Goal: Obtain resource: Download file/media

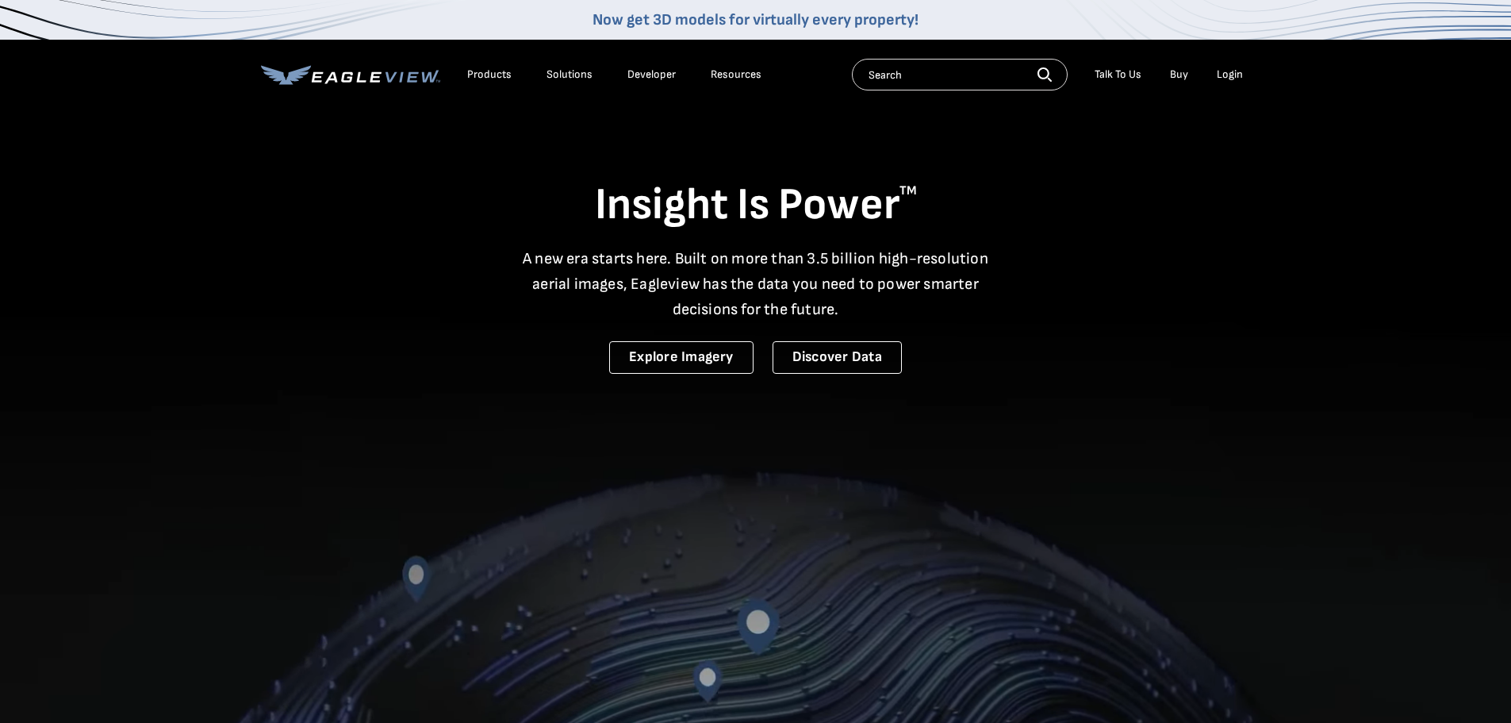
click at [1232, 62] on div "Search Talk To Us Buy Login" at bounding box center [1051, 75] width 399 height 32
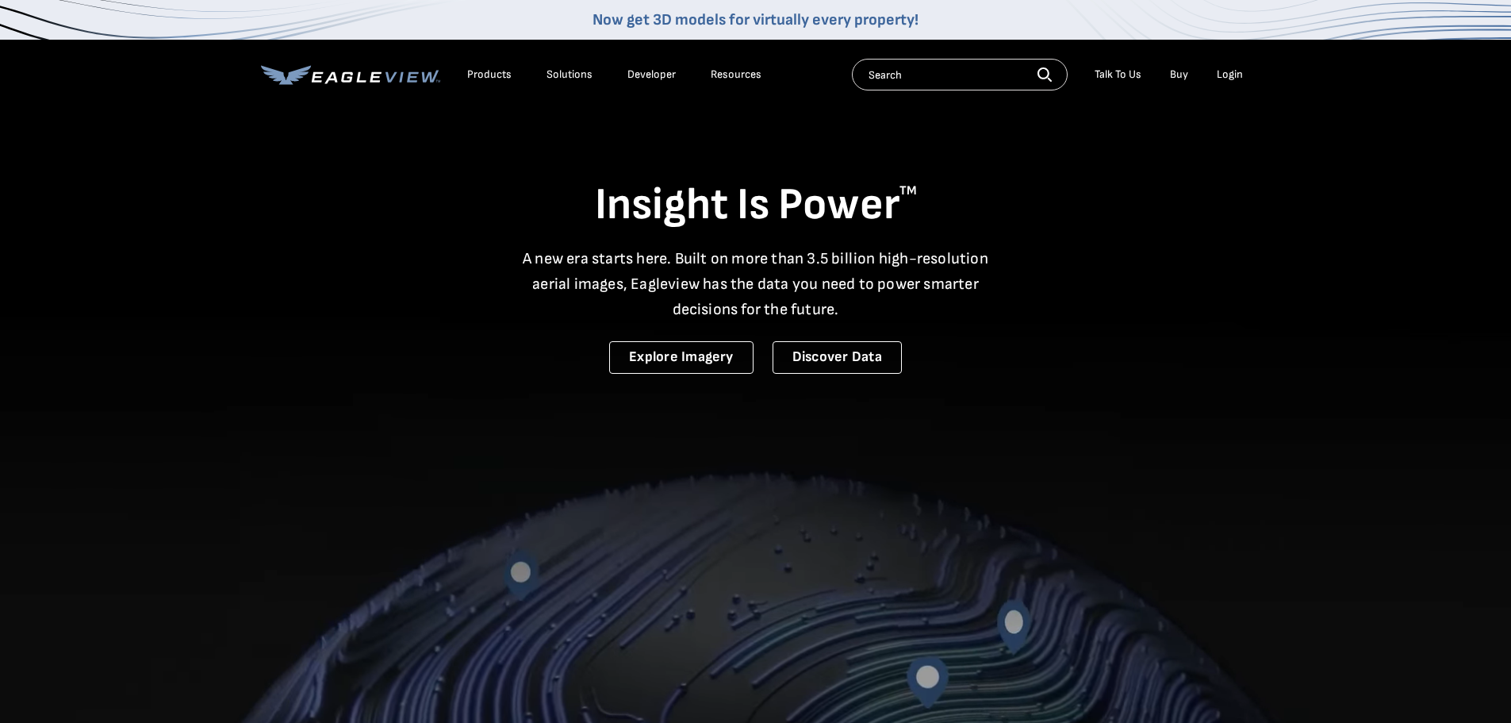
click at [1232, 71] on div "Login" at bounding box center [1230, 74] width 26 height 14
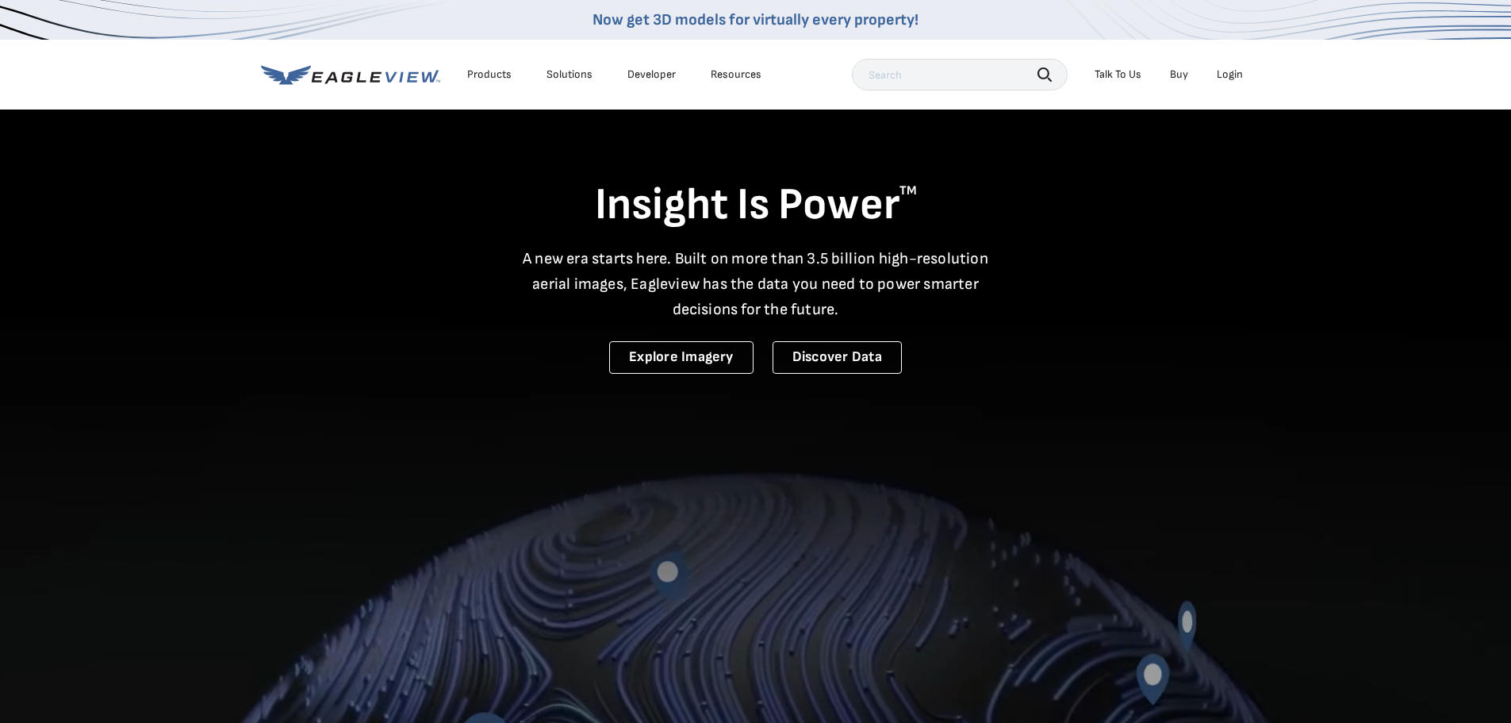
click at [1225, 52] on div "Products Solutions Developer Resources Search Talk To Us Buy Login" at bounding box center [756, 75] width 990 height 70
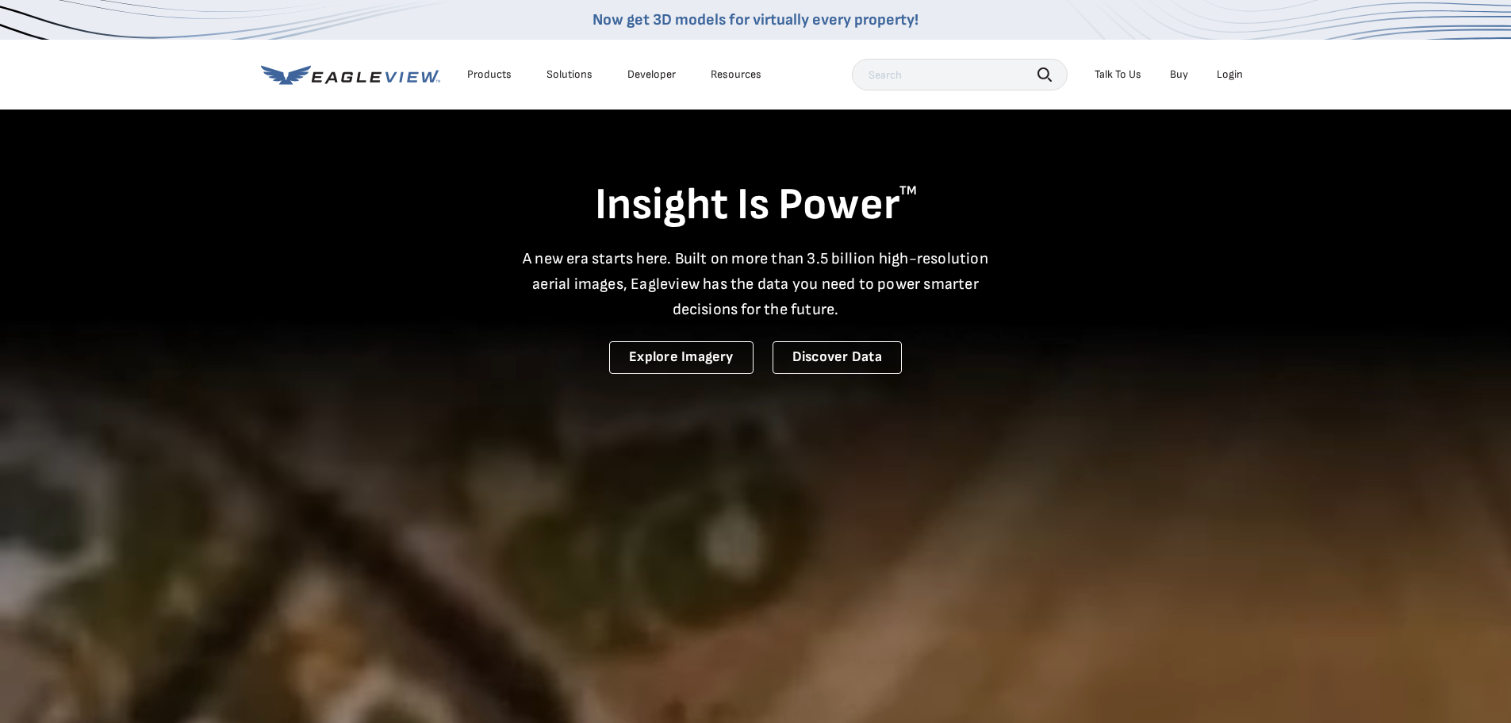
click at [1230, 75] on div "Login" at bounding box center [1230, 74] width 26 height 14
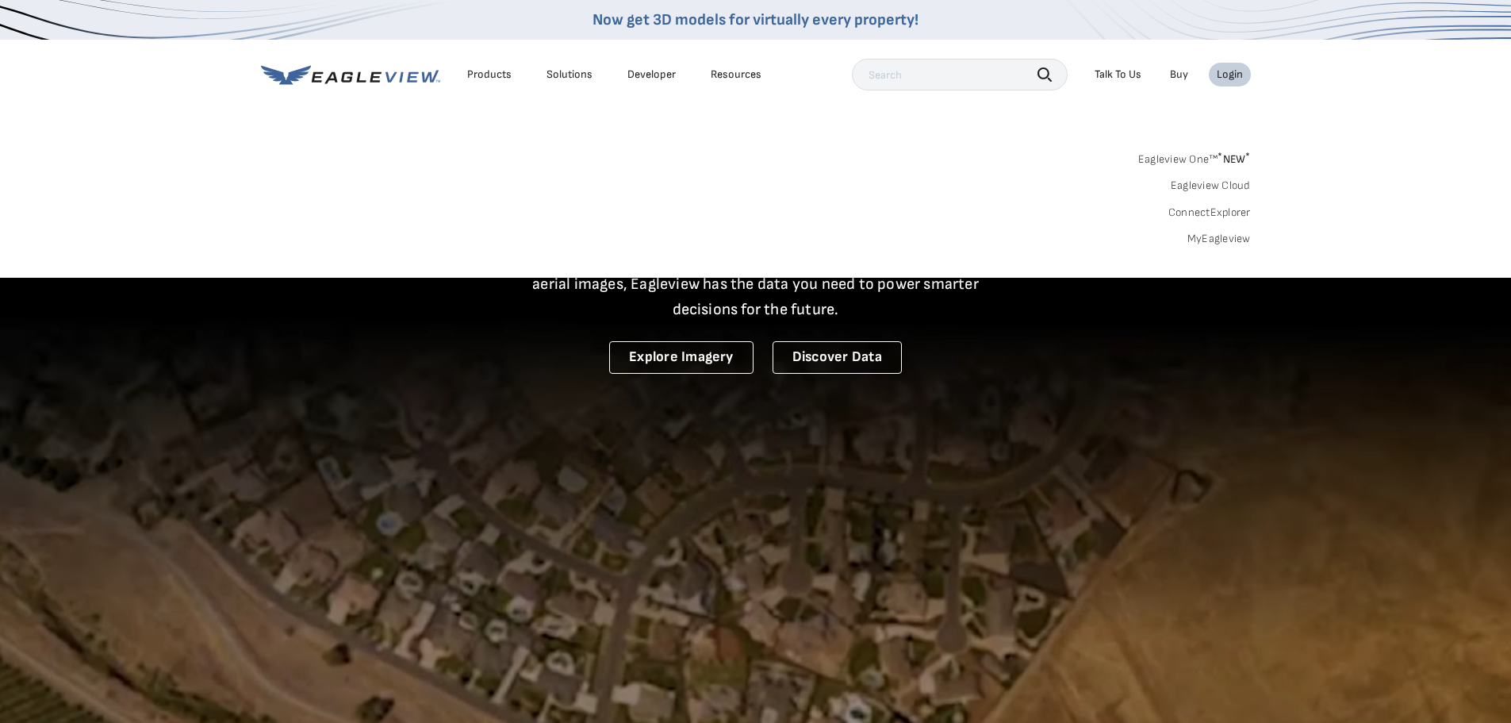
click at [1199, 243] on link "MyEagleview" at bounding box center [1218, 239] width 63 height 14
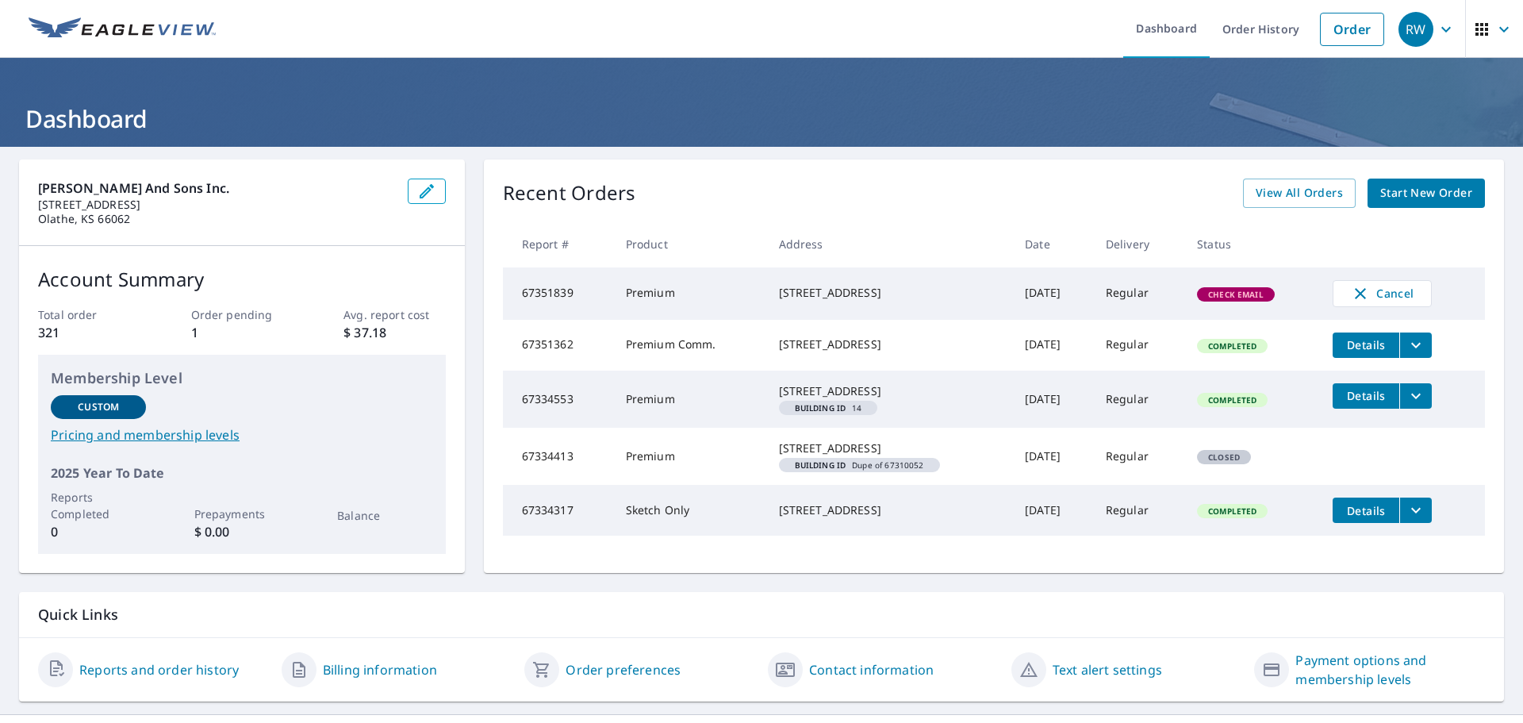
click at [1406, 349] on icon "filesDropdownBtn-67351362" at bounding box center [1415, 344] width 19 height 19
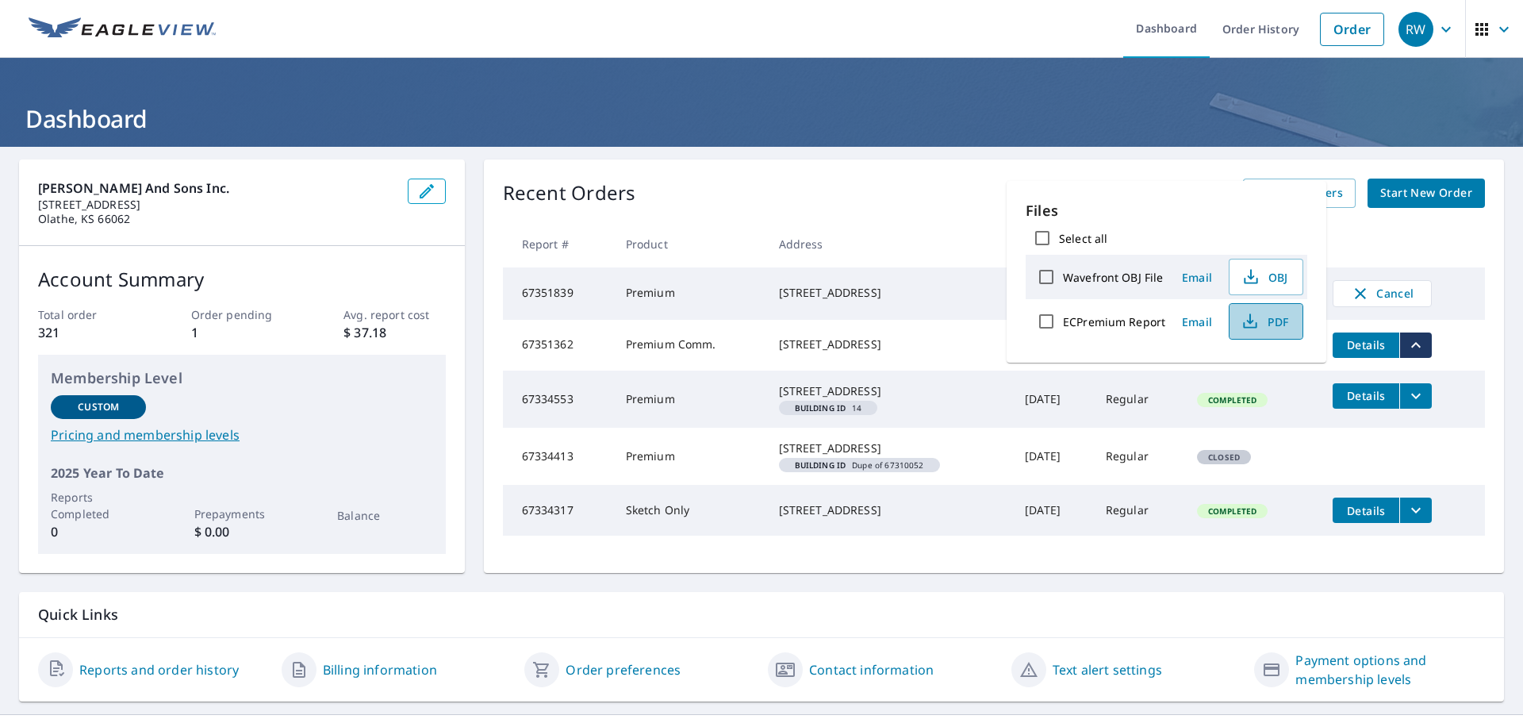
click at [1271, 320] on span "PDF" at bounding box center [1264, 321] width 51 height 19
click at [884, 181] on div "Recent Orders View All Orders Start New Order" at bounding box center [994, 192] width 982 height 29
